Goal: Transaction & Acquisition: Book appointment/travel/reservation

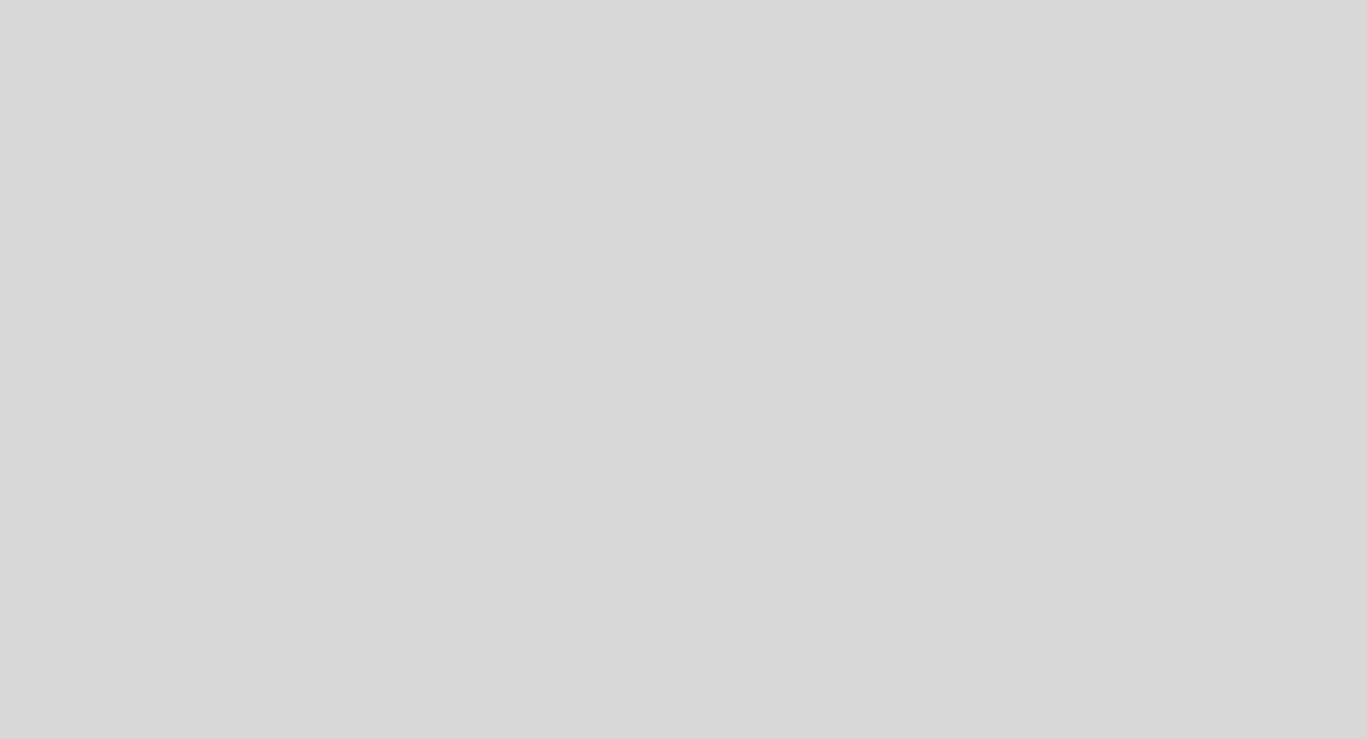
select select "es"
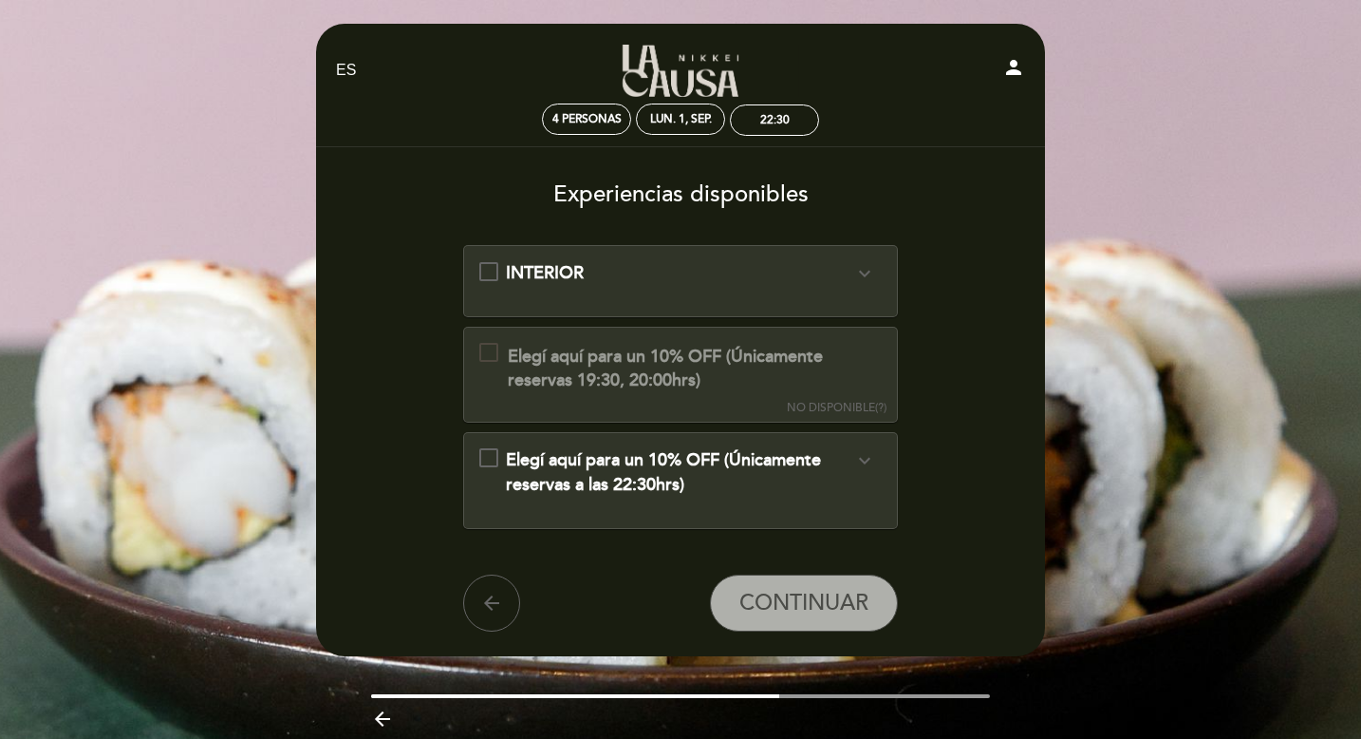
click at [630, 459] on span "Elegí aquí para un 10% OFF (Únicamente reservas a las 22:30hrs)" at bounding box center [663, 472] width 315 height 46
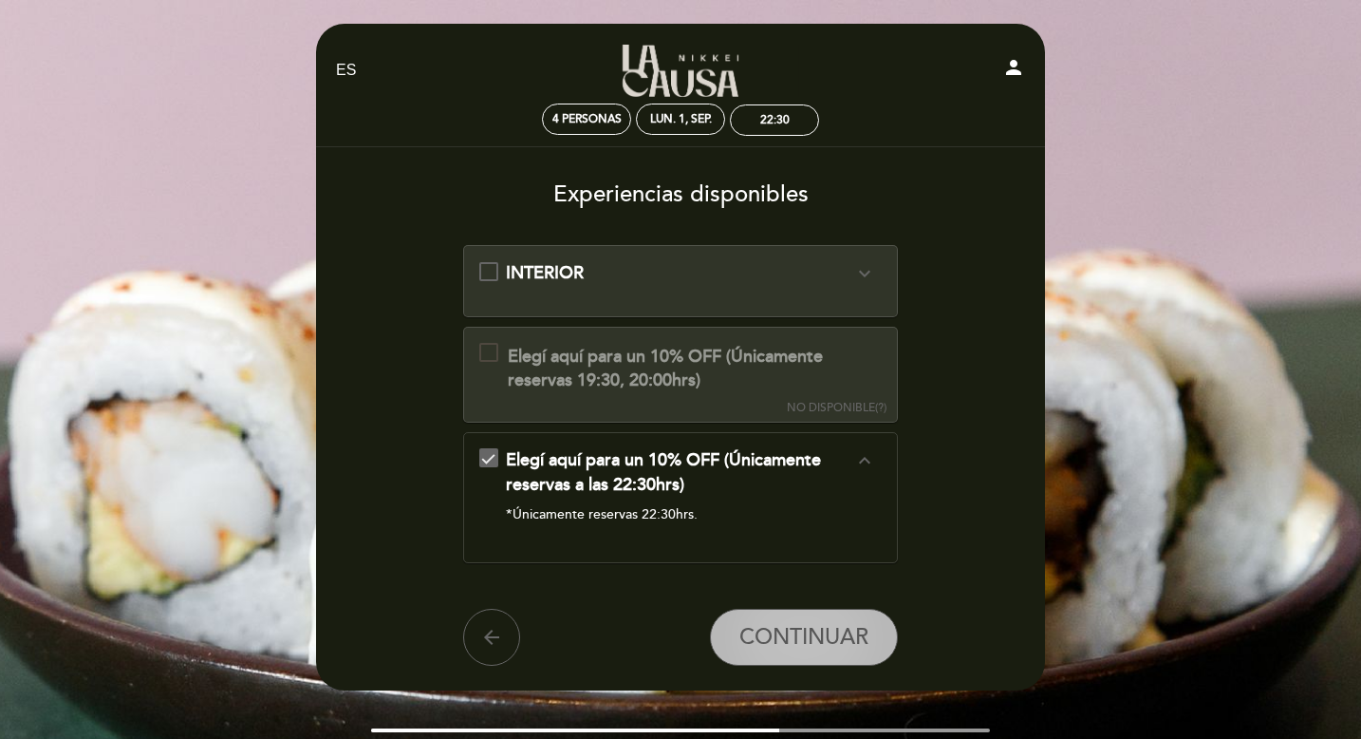
click at [793, 629] on span "CONTINUAR" at bounding box center [804, 637] width 129 height 27
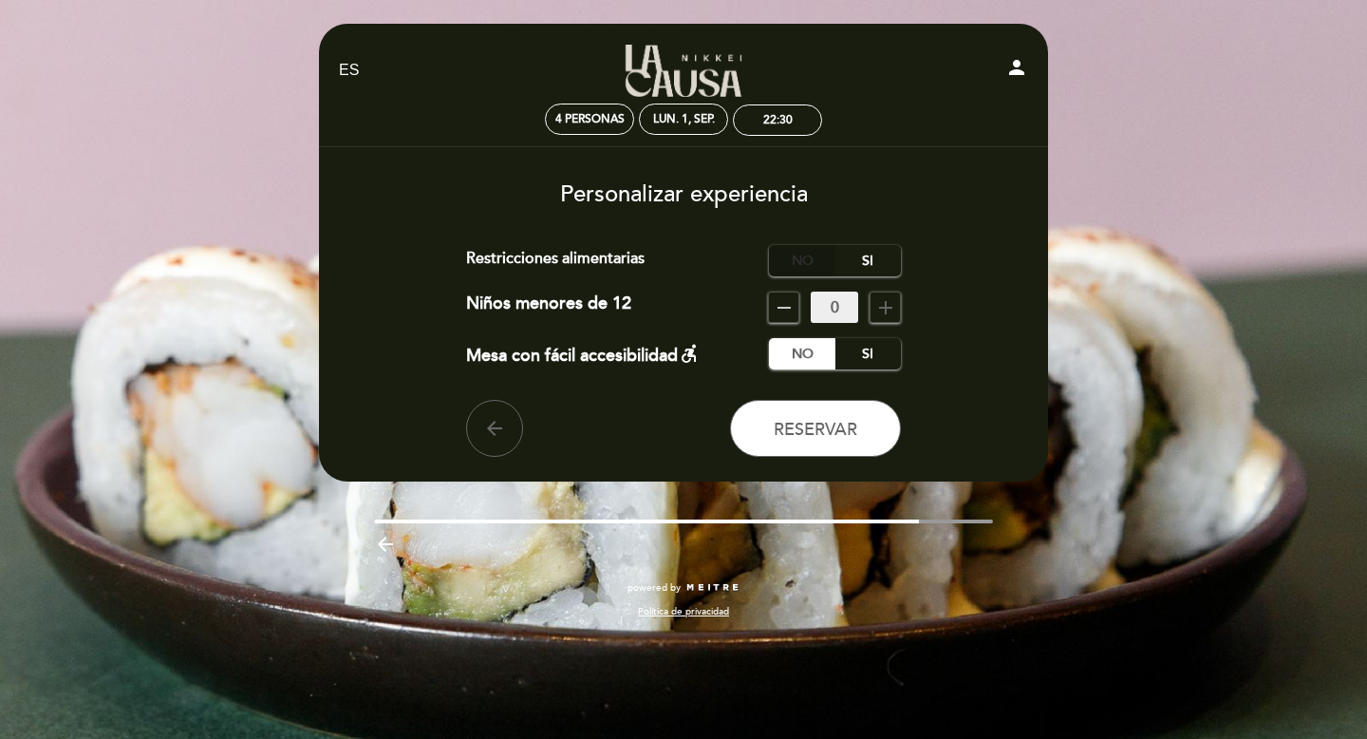
click at [815, 257] on label "No" at bounding box center [802, 260] width 66 height 31
click at [783, 307] on icon "remove" at bounding box center [784, 307] width 23 height 23
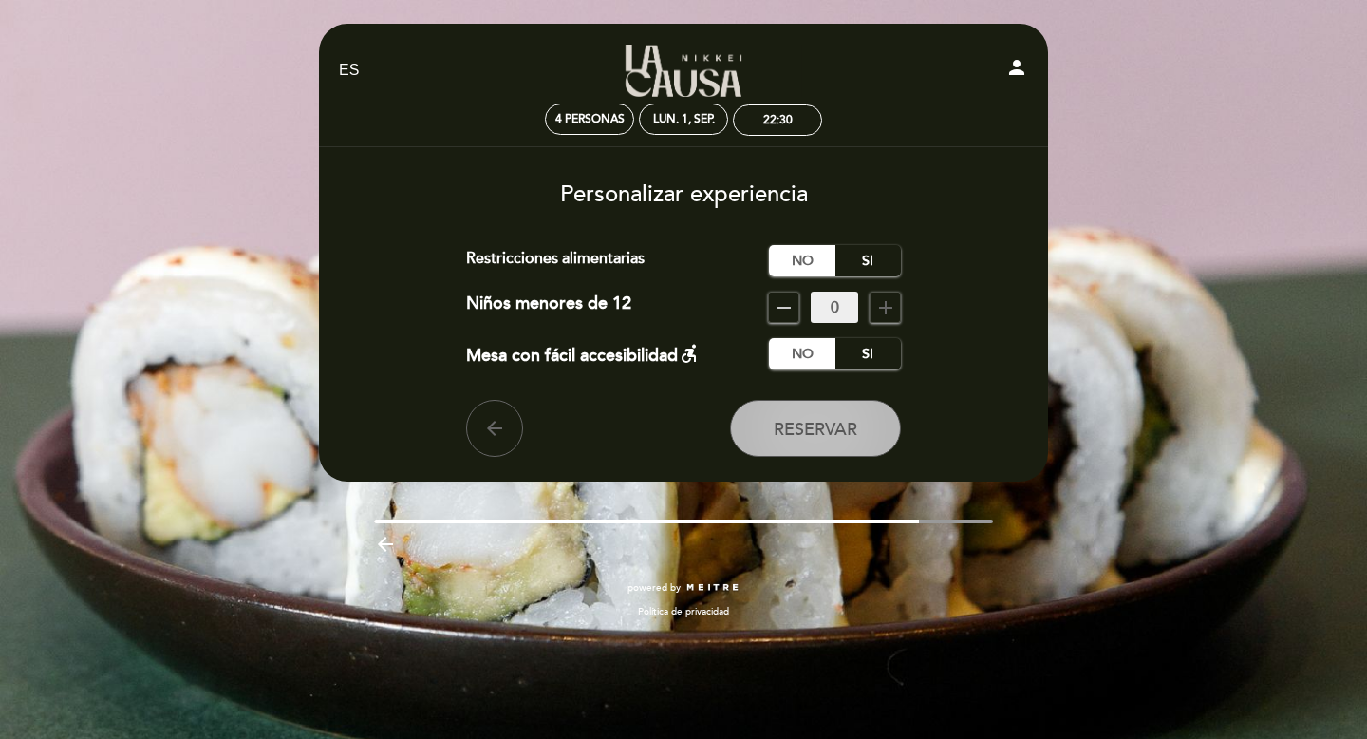
click at [828, 426] on span "Reservar" at bounding box center [816, 429] width 84 height 21
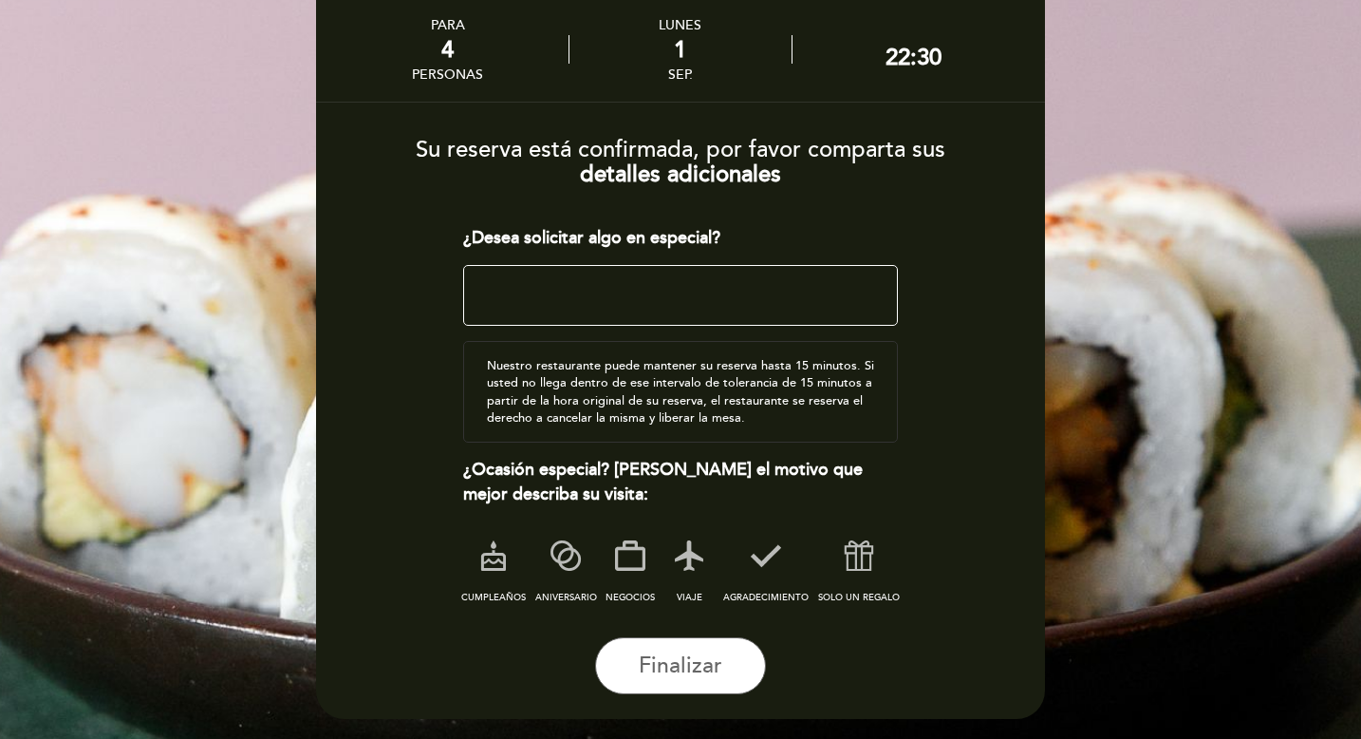
scroll to position [112, 0]
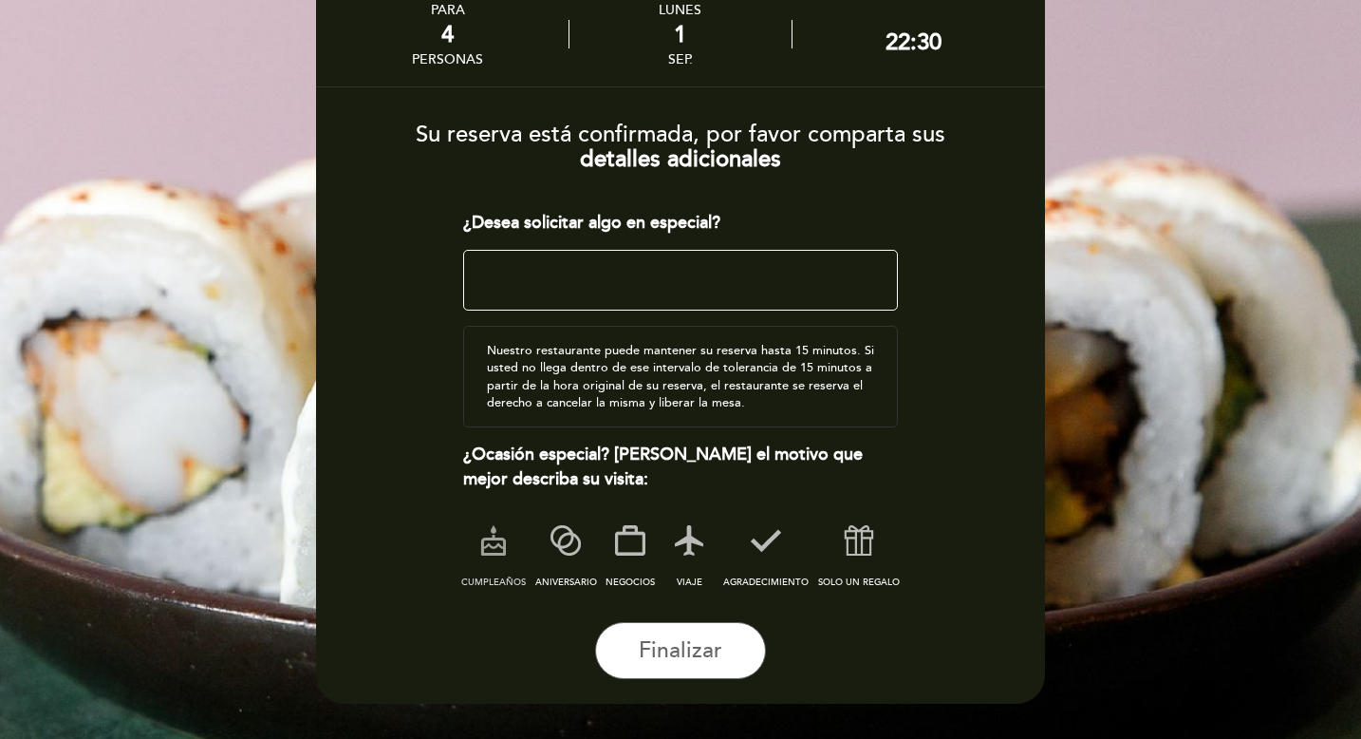
click at [502, 551] on icon at bounding box center [493, 540] width 49 height 49
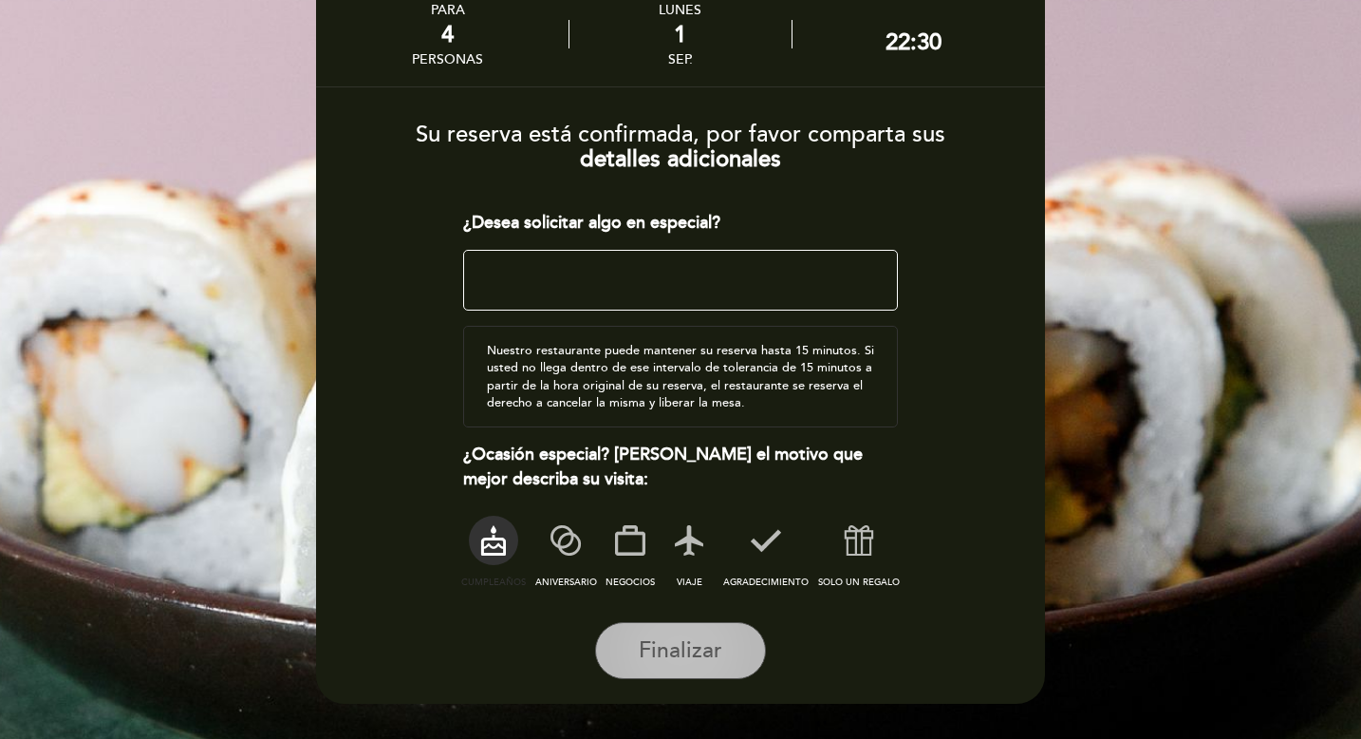
click at [715, 637] on span "Finalizar" at bounding box center [681, 650] width 84 height 27
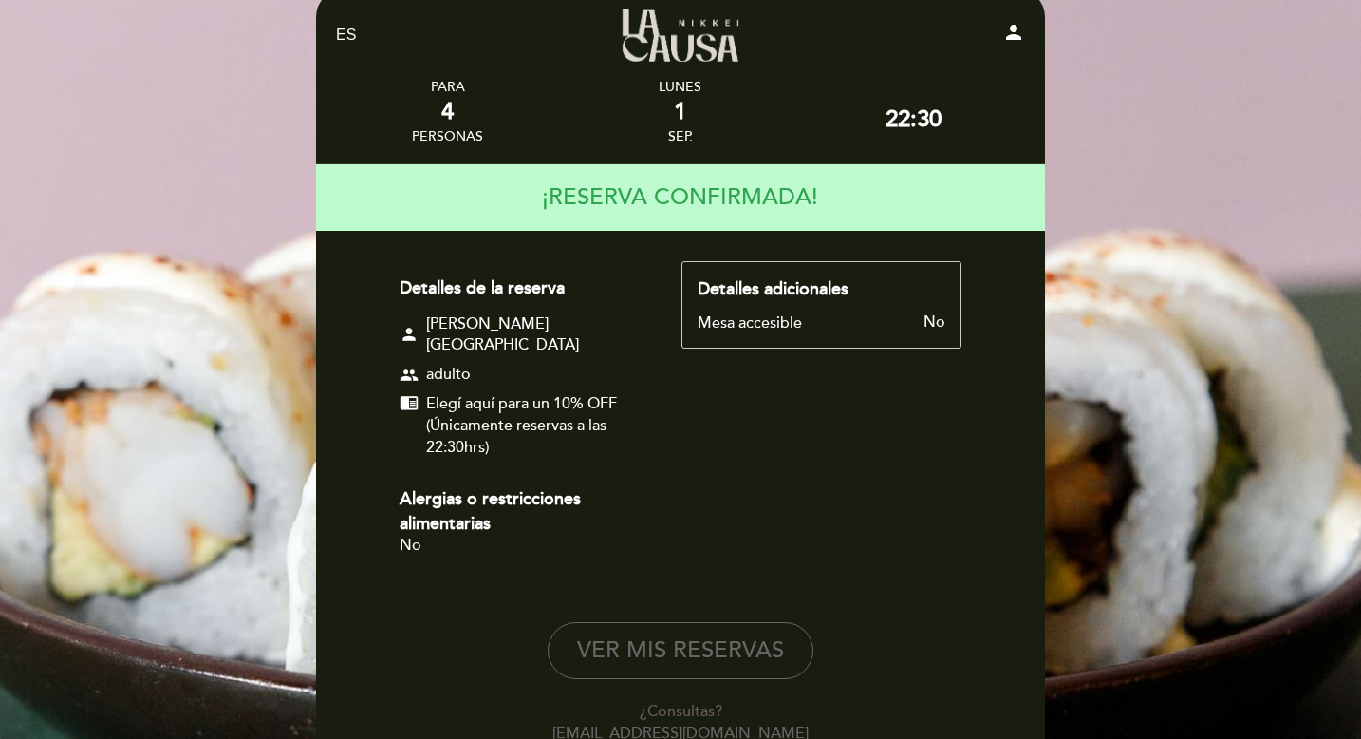
scroll to position [9, 0]
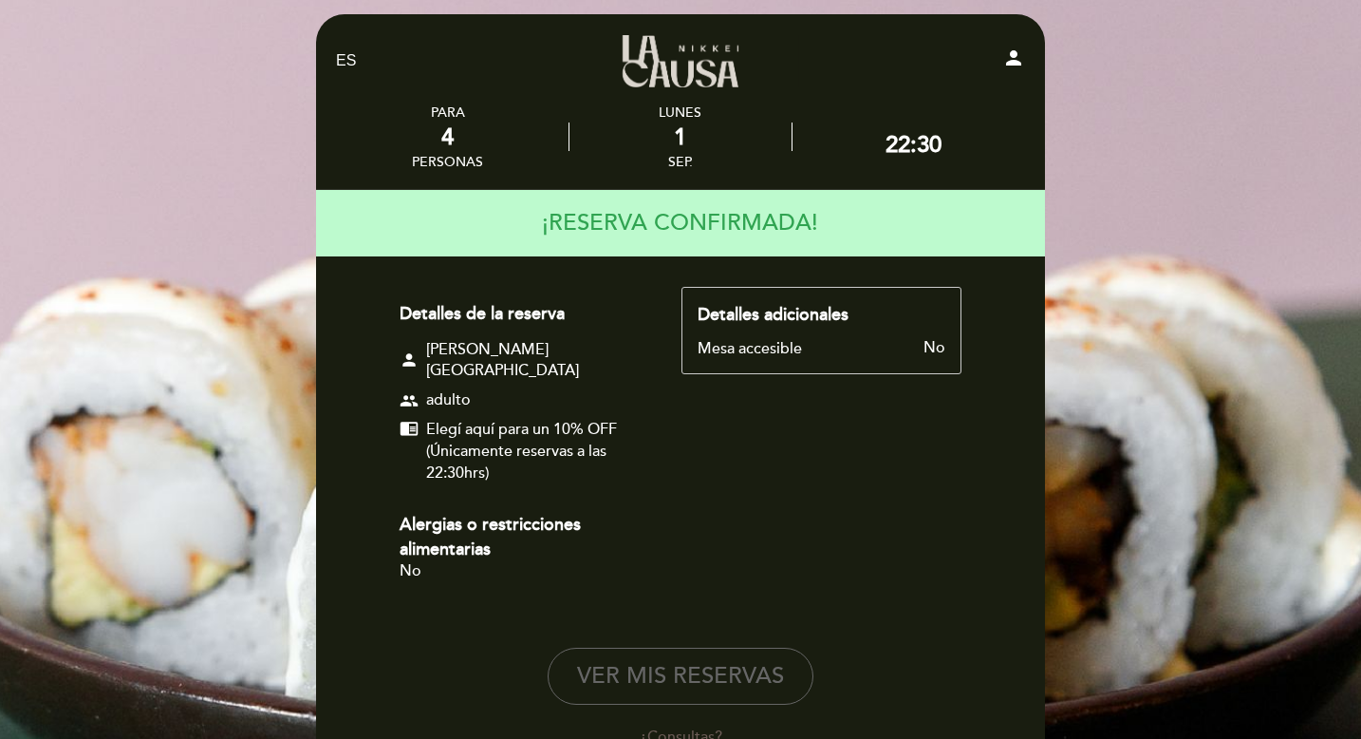
click at [1089, 89] on div "EN ES PT La Causa Nikkei - Recoleta person PARA 4 personas [DATE] 22:30 No" at bounding box center [680, 439] width 1361 height 897
